Goal: Task Accomplishment & Management: Complete application form

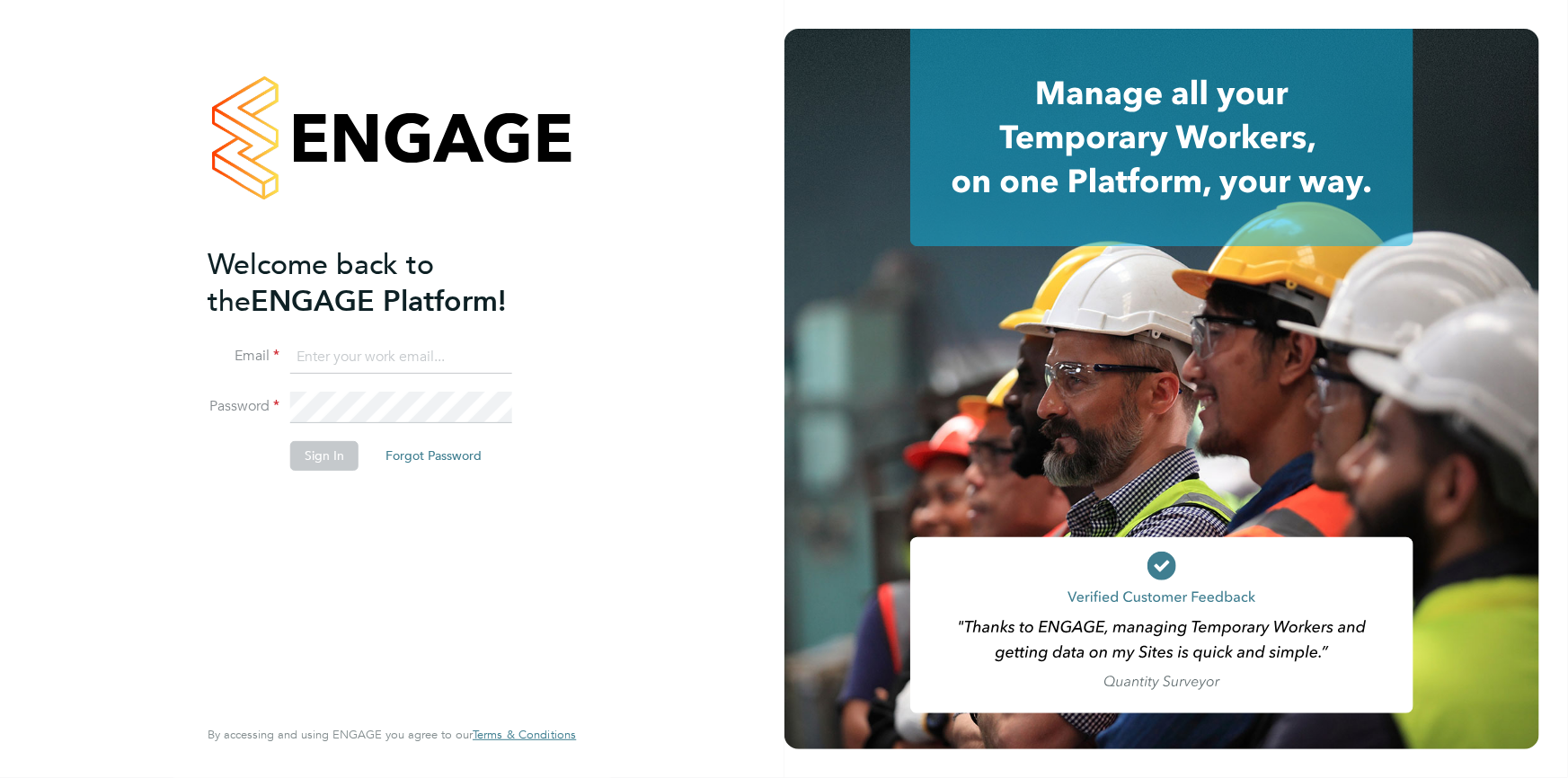
type input "[PERSON_NAME][EMAIL_ADDRESS][DOMAIN_NAME]"
click at [338, 464] on button "Sign In" at bounding box center [324, 455] width 69 height 29
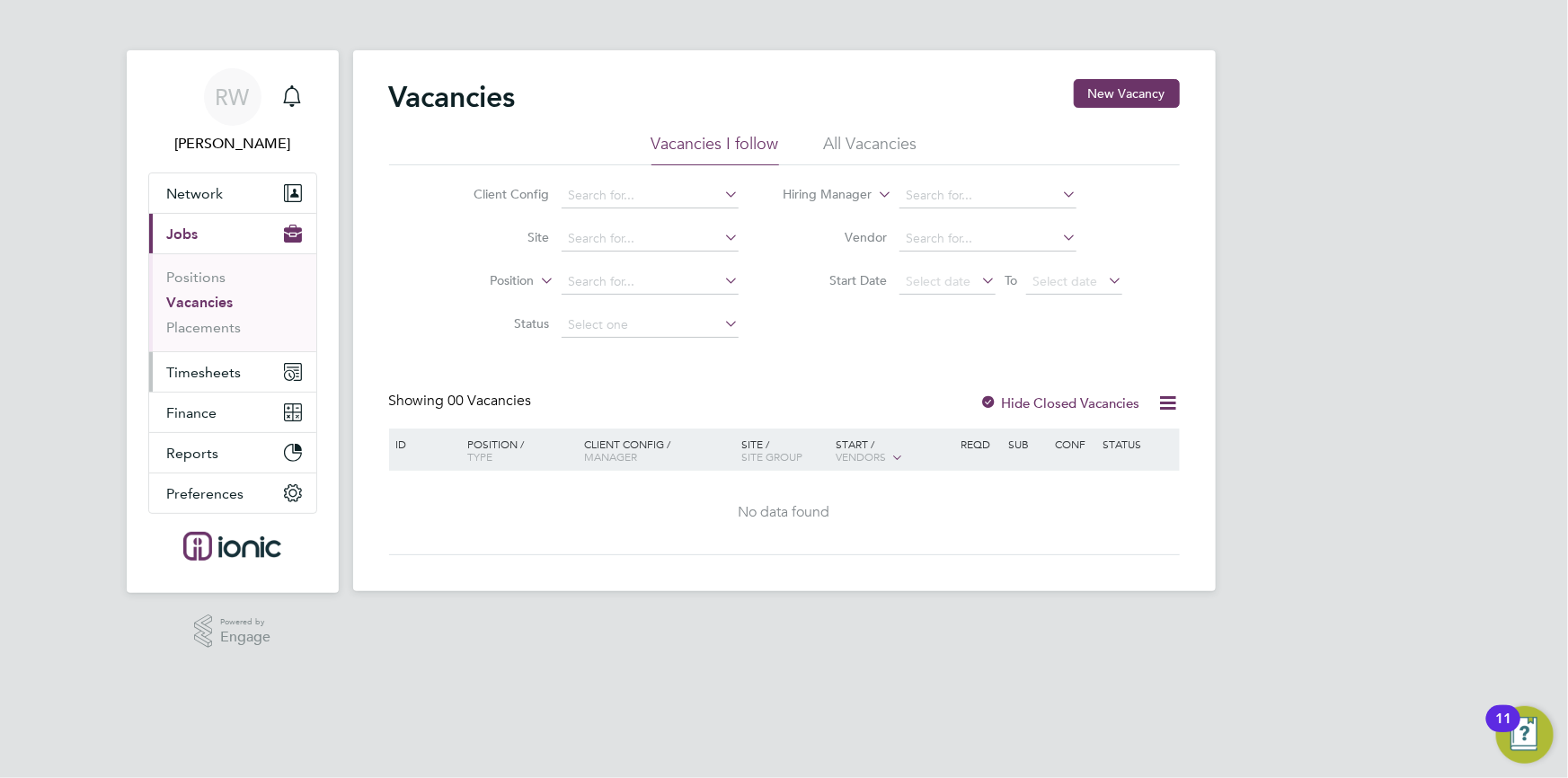
click at [223, 367] on span "Timesheets" at bounding box center [204, 373] width 74 height 17
click at [210, 326] on link "Placements" at bounding box center [204, 327] width 74 height 17
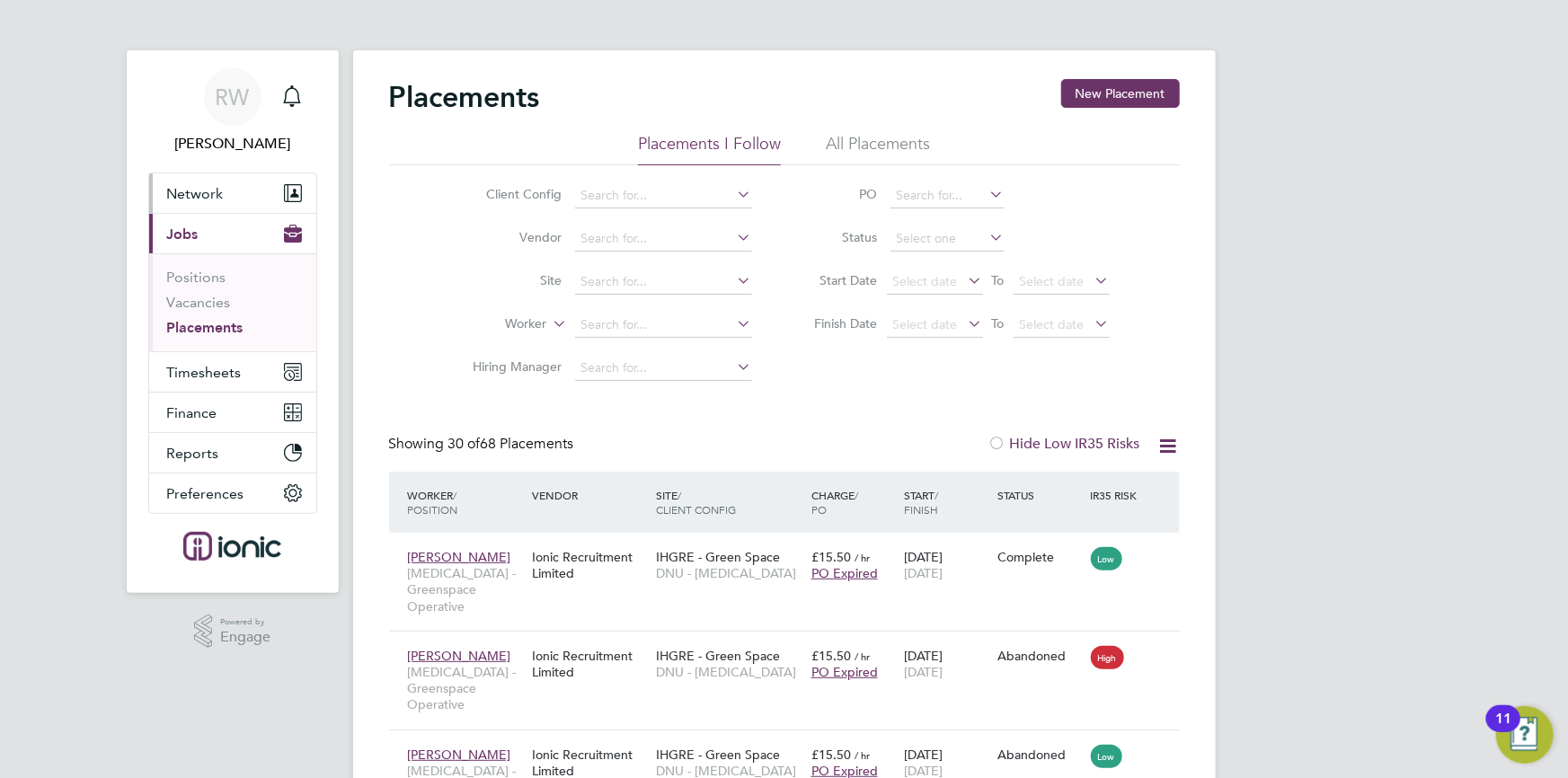
click at [220, 195] on span "Network" at bounding box center [196, 194] width 56 height 17
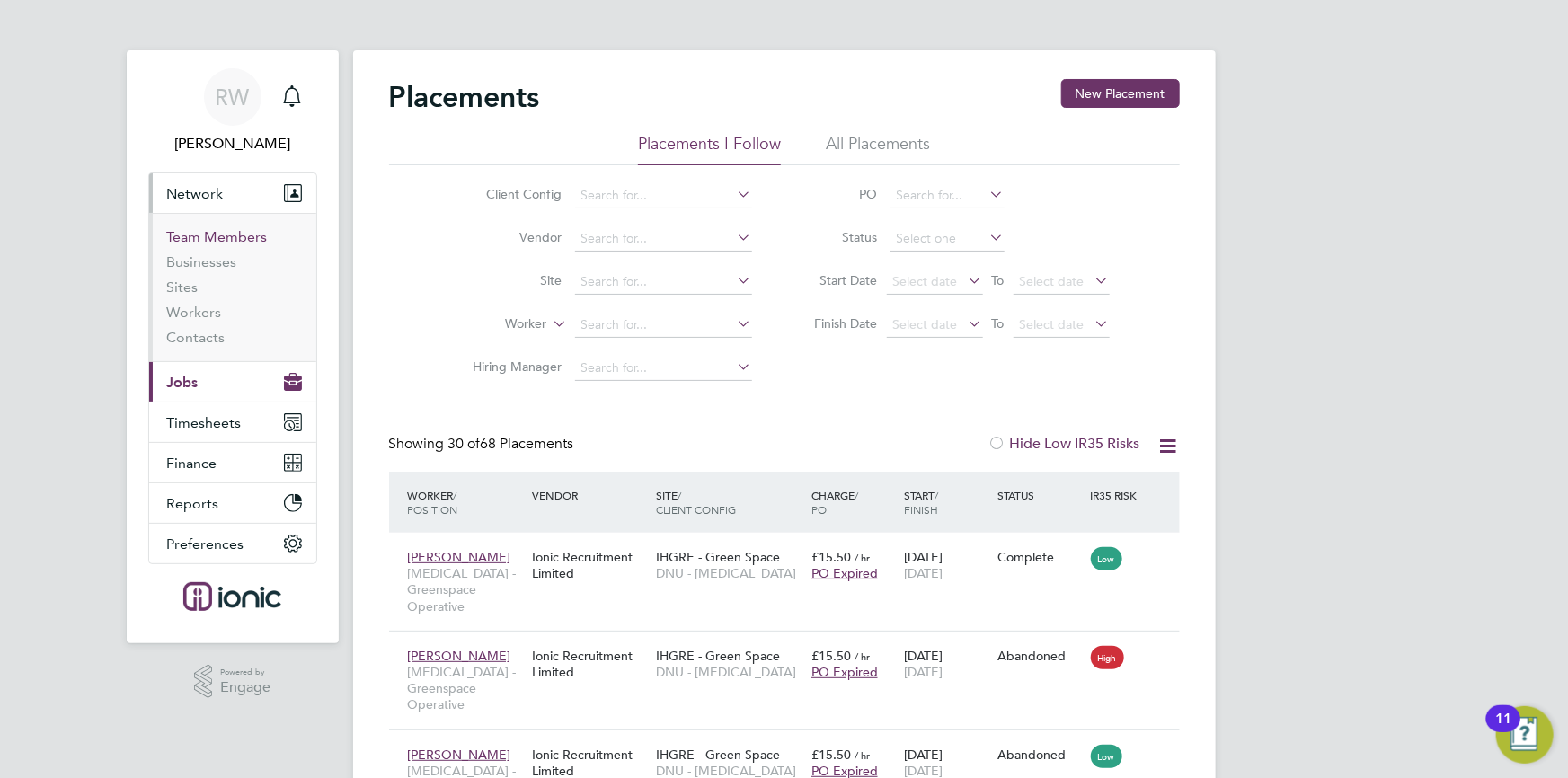
click at [218, 230] on link "Team Members" at bounding box center [217, 237] width 101 height 17
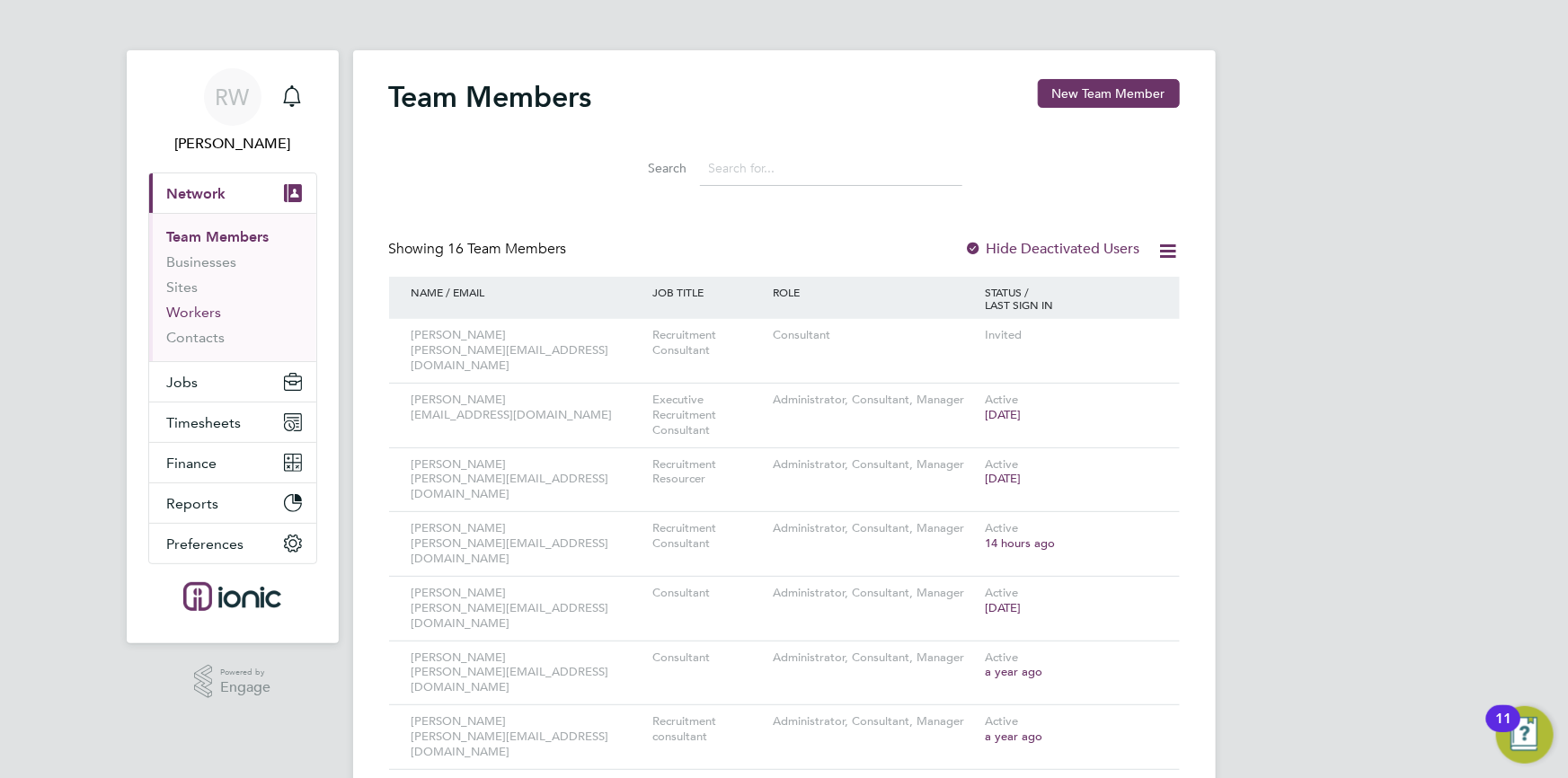
drag, startPoint x: 189, startPoint y: 310, endPoint x: 218, endPoint y: 300, distance: 30.7
click at [189, 311] on link "Workers" at bounding box center [195, 312] width 55 height 17
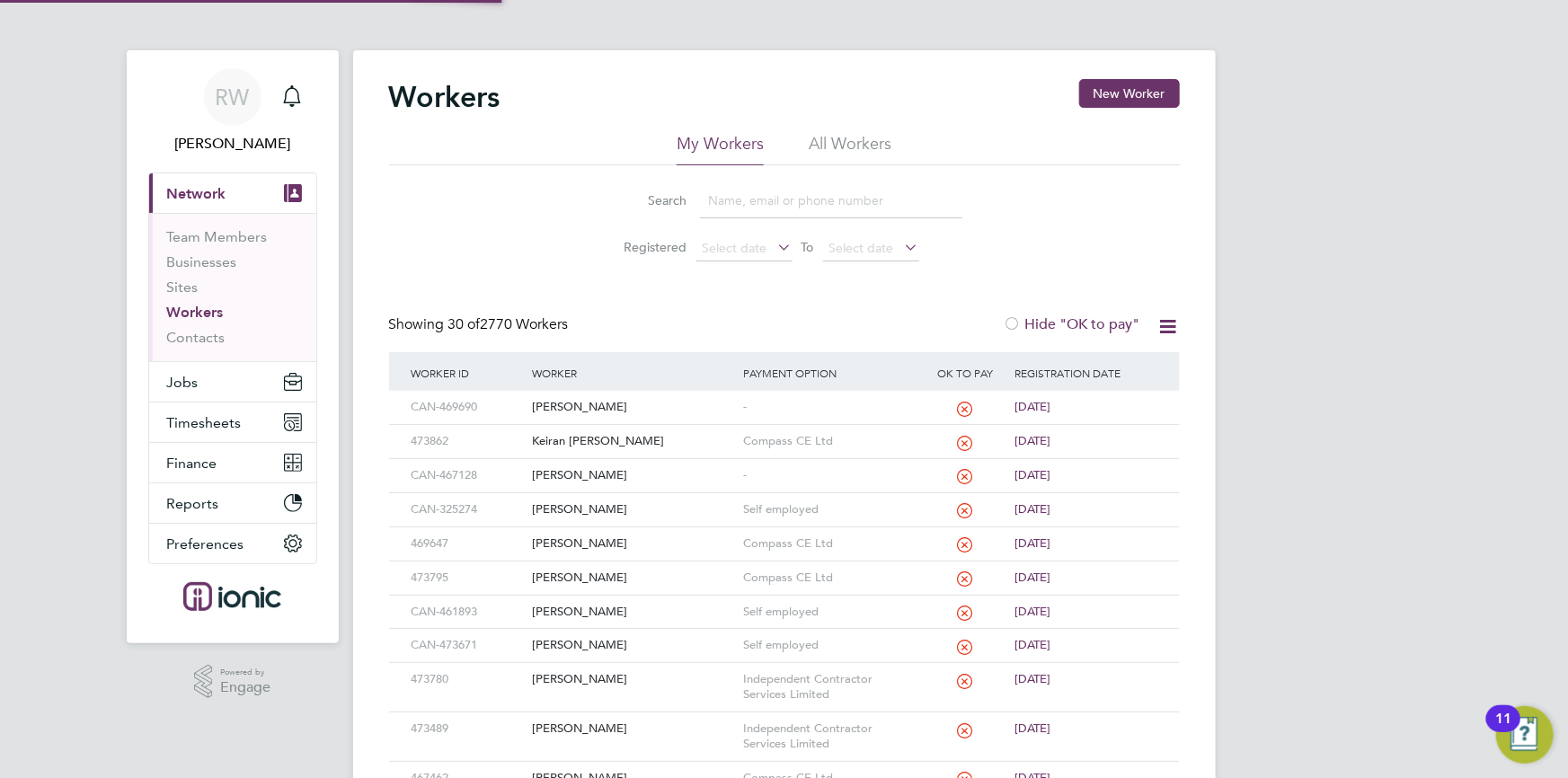
click at [1117, 87] on button "New Worker" at bounding box center [1129, 93] width 101 height 29
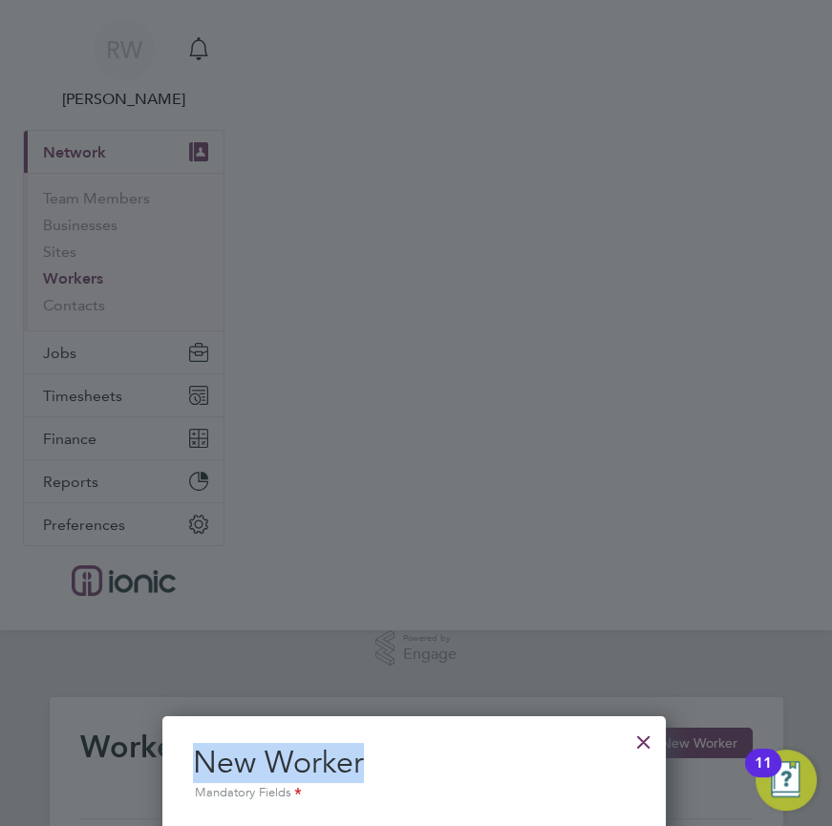
drag, startPoint x: 403, startPoint y: 669, endPoint x: 408, endPoint y: 350, distance: 319.0
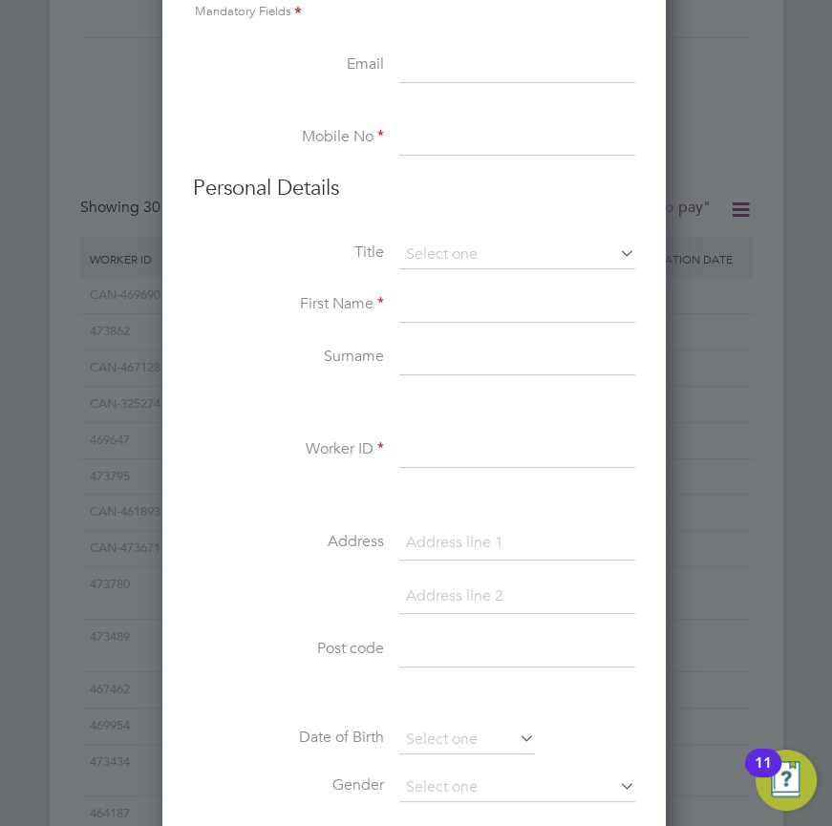
click at [415, 76] on input at bounding box center [517, 67] width 236 height 34
paste input "[EMAIL_ADDRESS][DOMAIN_NAME]"
type input "[EMAIL_ADDRESS][DOMAIN_NAME]"
click at [423, 138] on input at bounding box center [517, 138] width 236 height 34
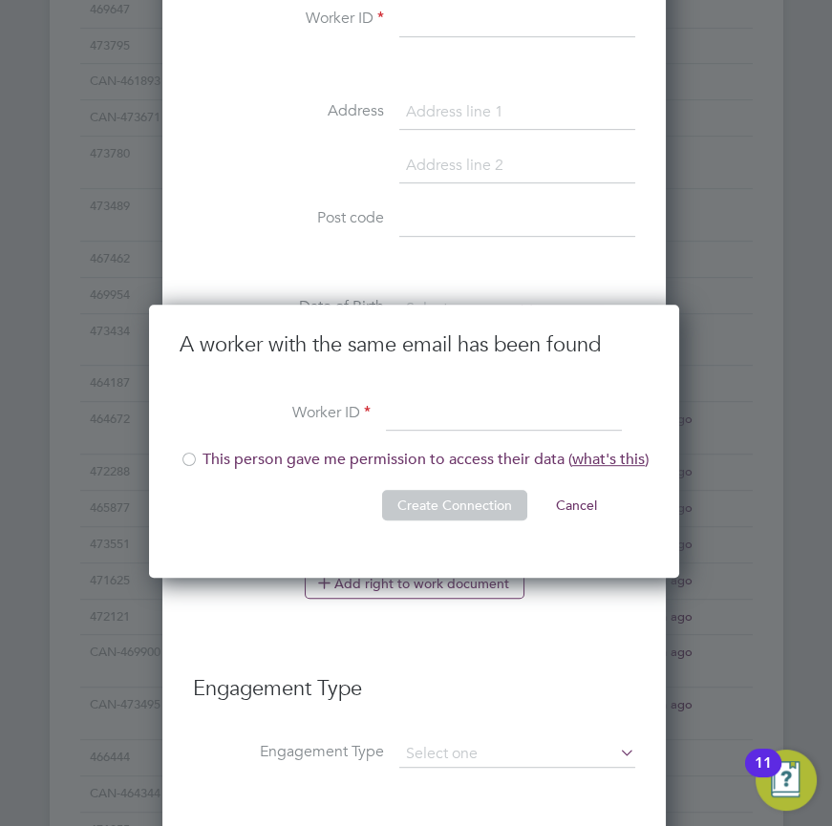
click at [412, 413] on input at bounding box center [504, 414] width 236 height 34
click at [497, 392] on li "A worker with the same email has been found" at bounding box center [414, 364] width 469 height 66
click at [454, 405] on input at bounding box center [504, 414] width 236 height 34
paste input "CAN-473906"
type input "CAN-473906"
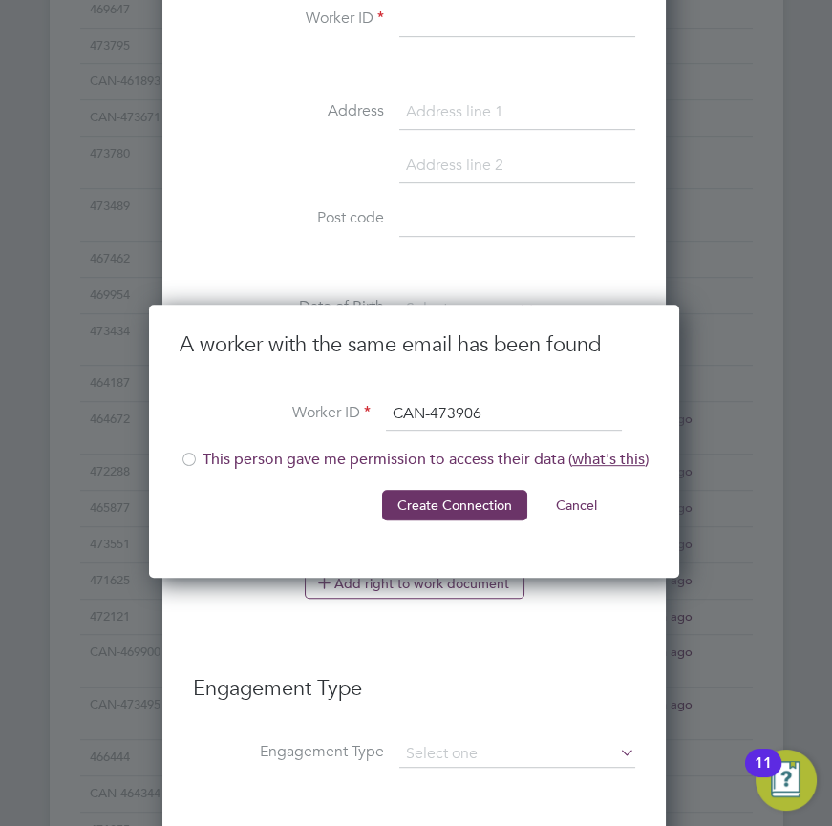
click at [177, 470] on div "A worker with the same email has been found Worker ID CAN-473906 This person ga…" at bounding box center [414, 441] width 530 height 273
click at [181, 457] on div at bounding box center [189, 461] width 19 height 19
click at [406, 499] on button "Create Connection" at bounding box center [454, 505] width 145 height 31
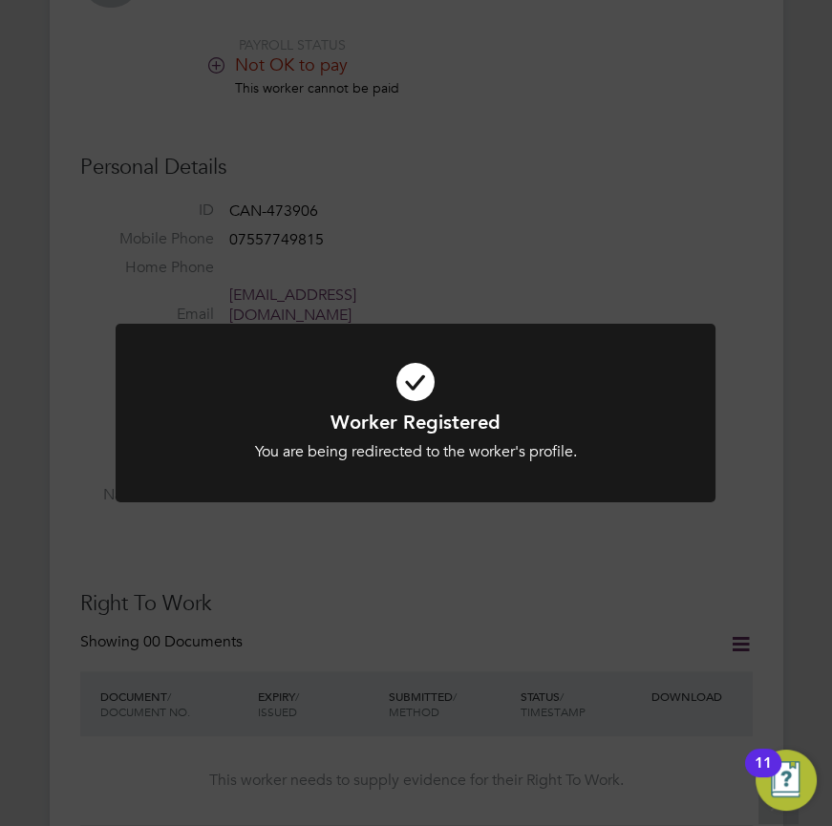
click at [783, 225] on div "Worker Registered You are being redirected to the worker's profile. Cancel Okay" at bounding box center [416, 413] width 832 height 826
